Goal: Information Seeking & Learning: Learn about a topic

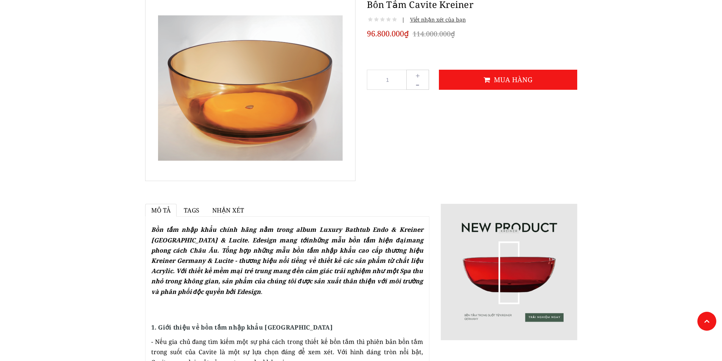
scroll to position [190, 0]
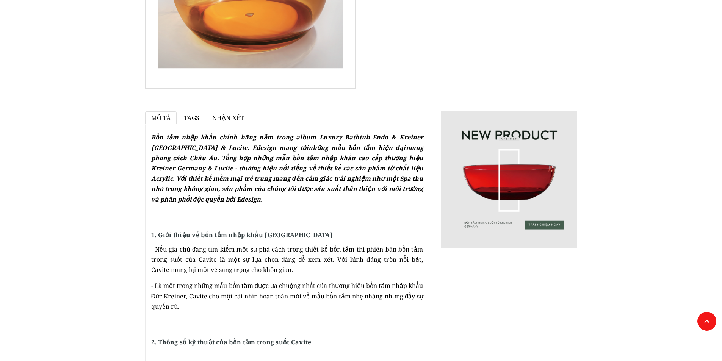
click at [197, 121] on span "Tags" at bounding box center [192, 118] width 16 height 8
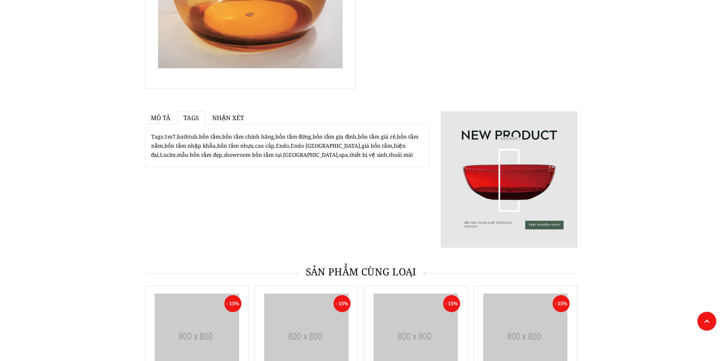
click at [221, 119] on span "Nhận xét" at bounding box center [228, 118] width 32 height 8
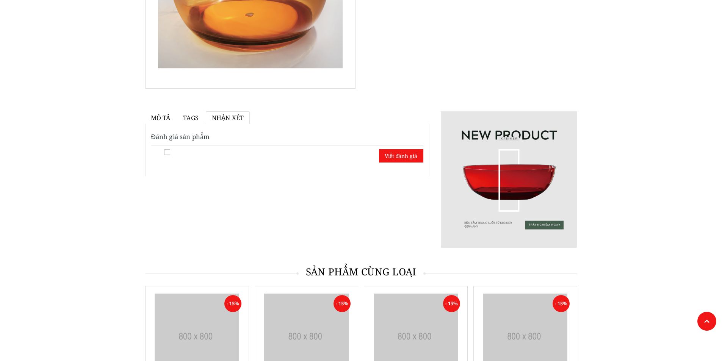
click at [170, 116] on span "Mô tả" at bounding box center [161, 118] width 20 height 8
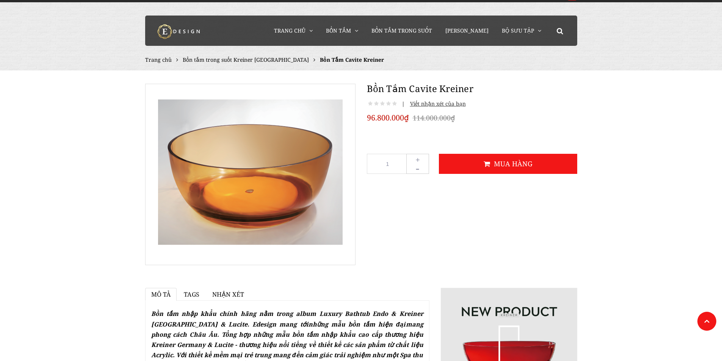
scroll to position [13, 0]
